Goal: Information Seeking & Learning: Compare options

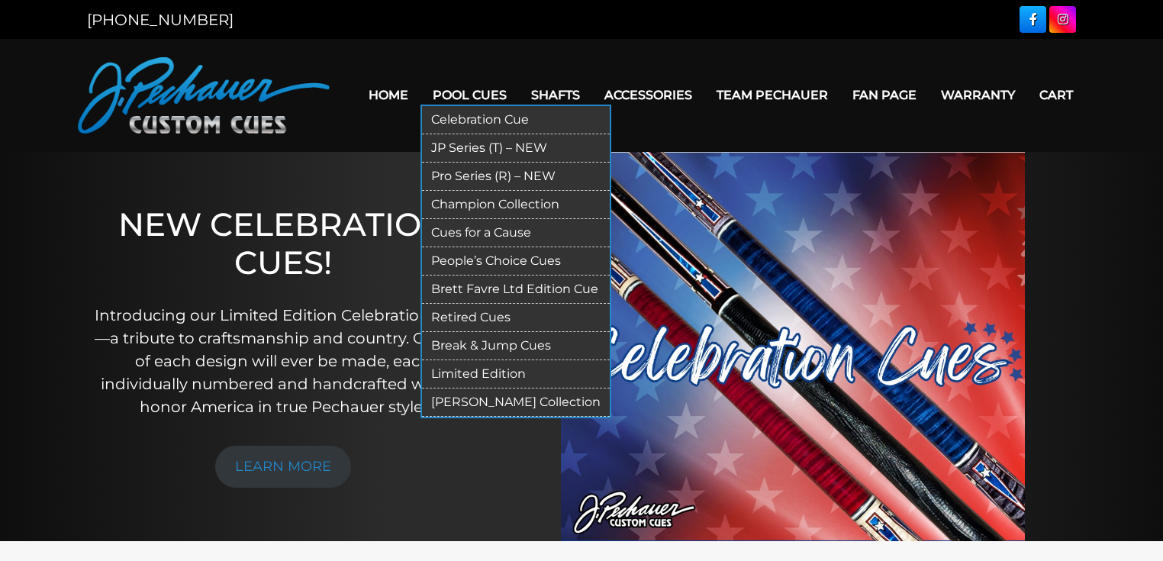
click at [490, 177] on link "Pro Series (R) – NEW" at bounding box center [516, 177] width 188 height 28
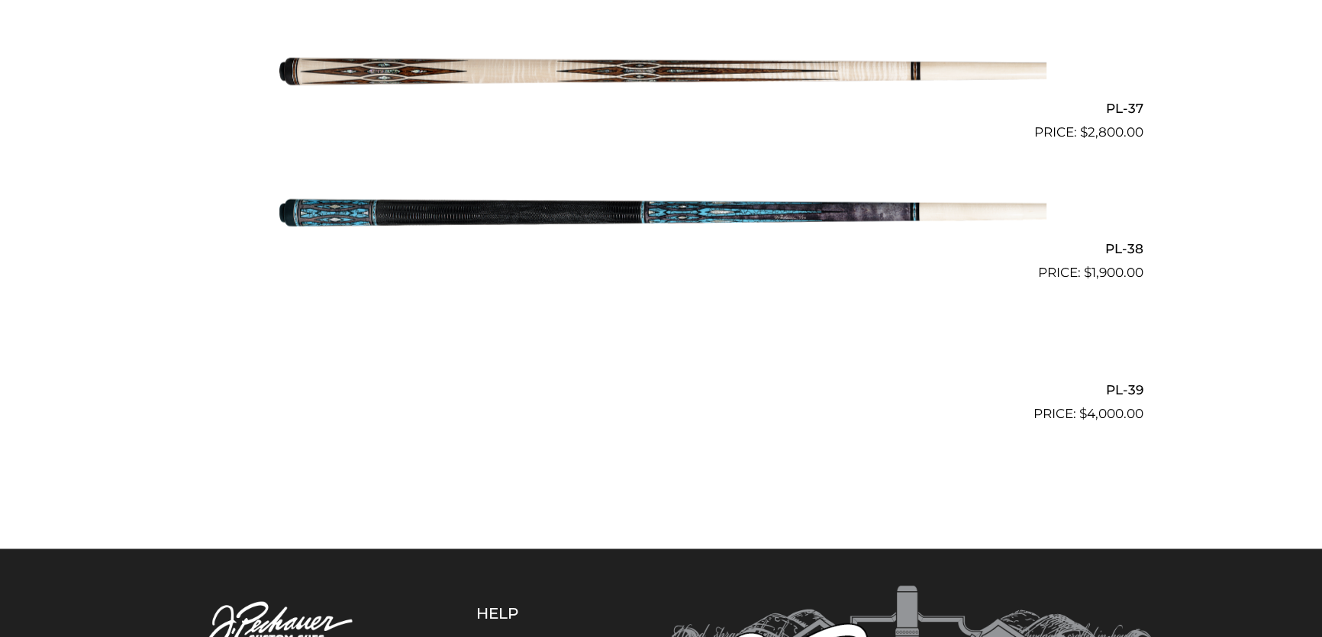
scroll to position [4321, 0]
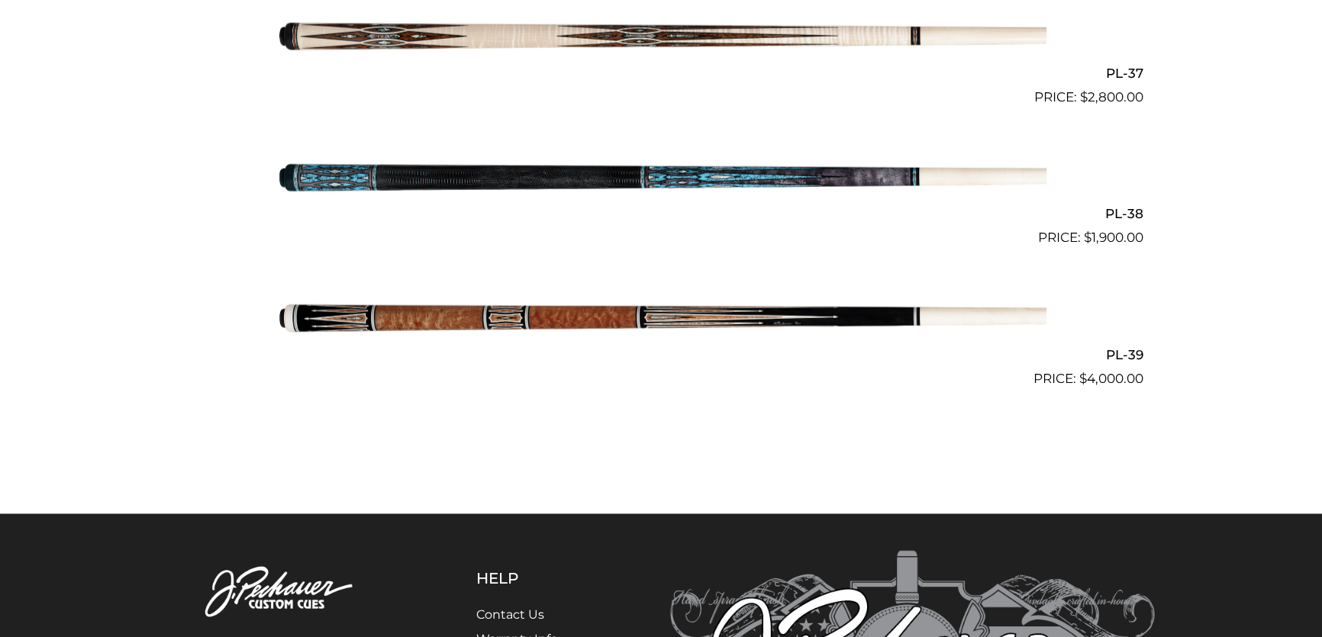
click at [382, 171] on img at bounding box center [661, 178] width 771 height 128
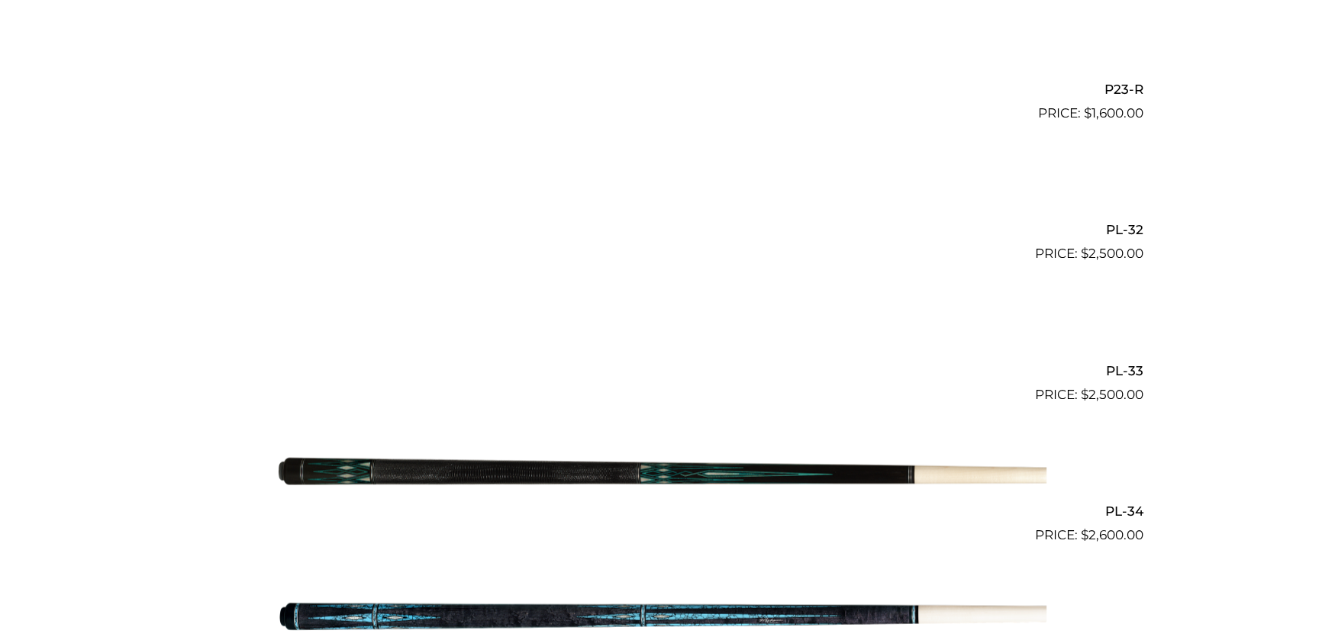
scroll to position [3558, 0]
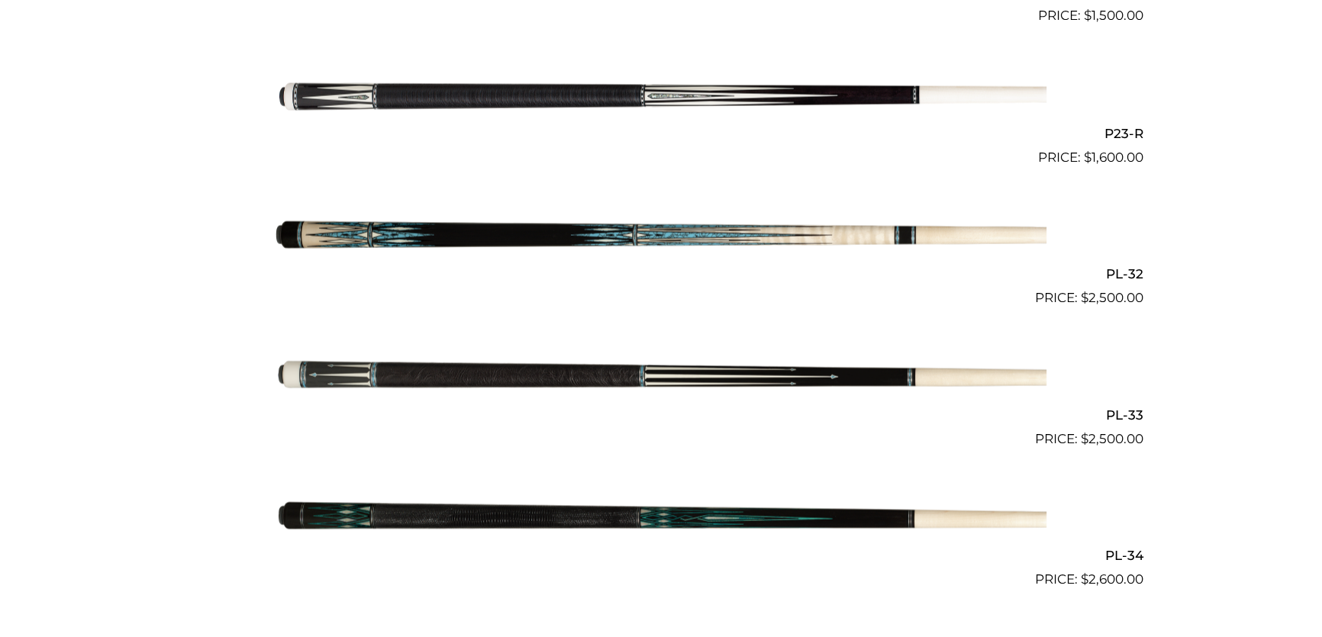
click at [473, 379] on img at bounding box center [661, 378] width 771 height 128
